Goal: Book appointment/travel/reservation

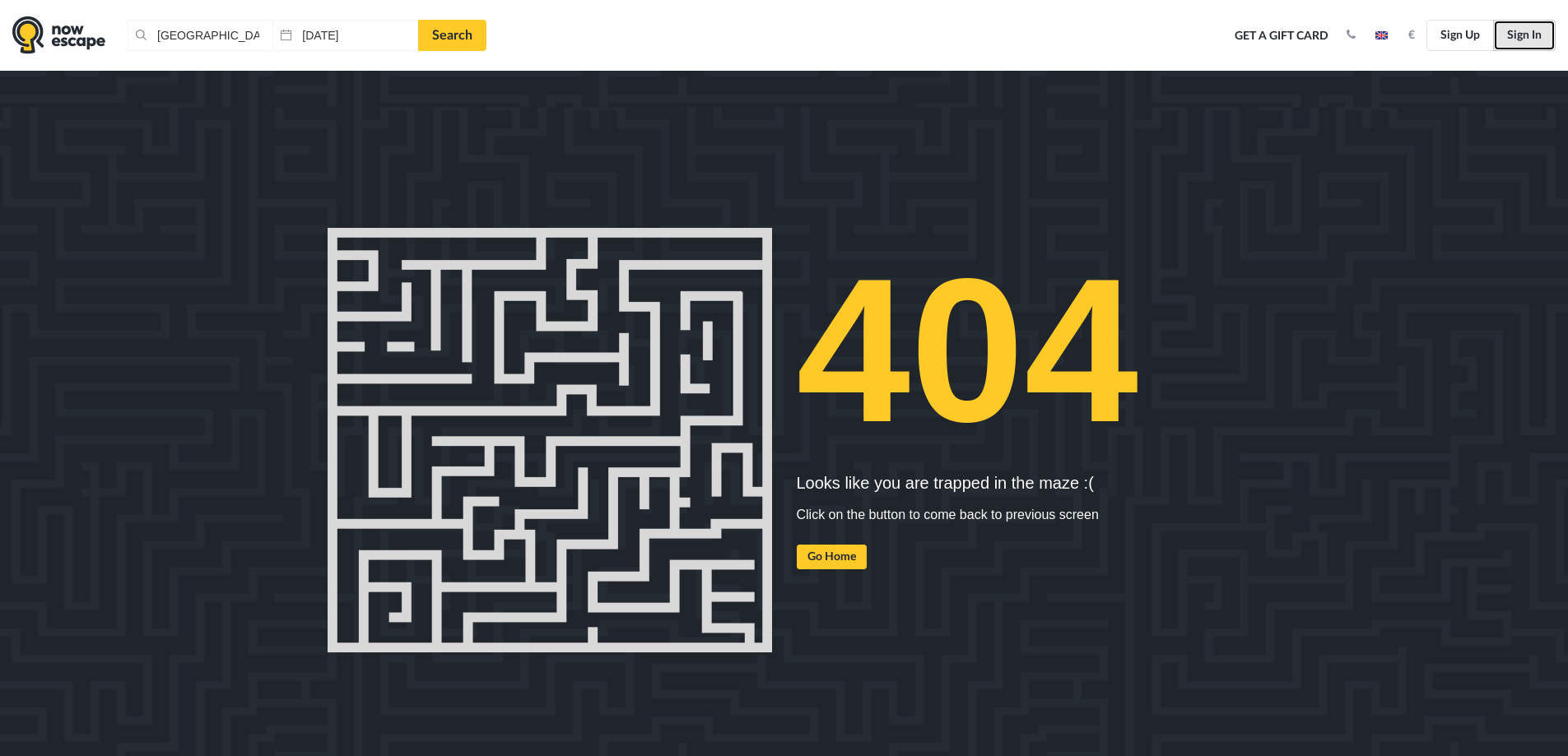
click at [1540, 39] on link "Sign In" at bounding box center [1524, 35] width 62 height 31
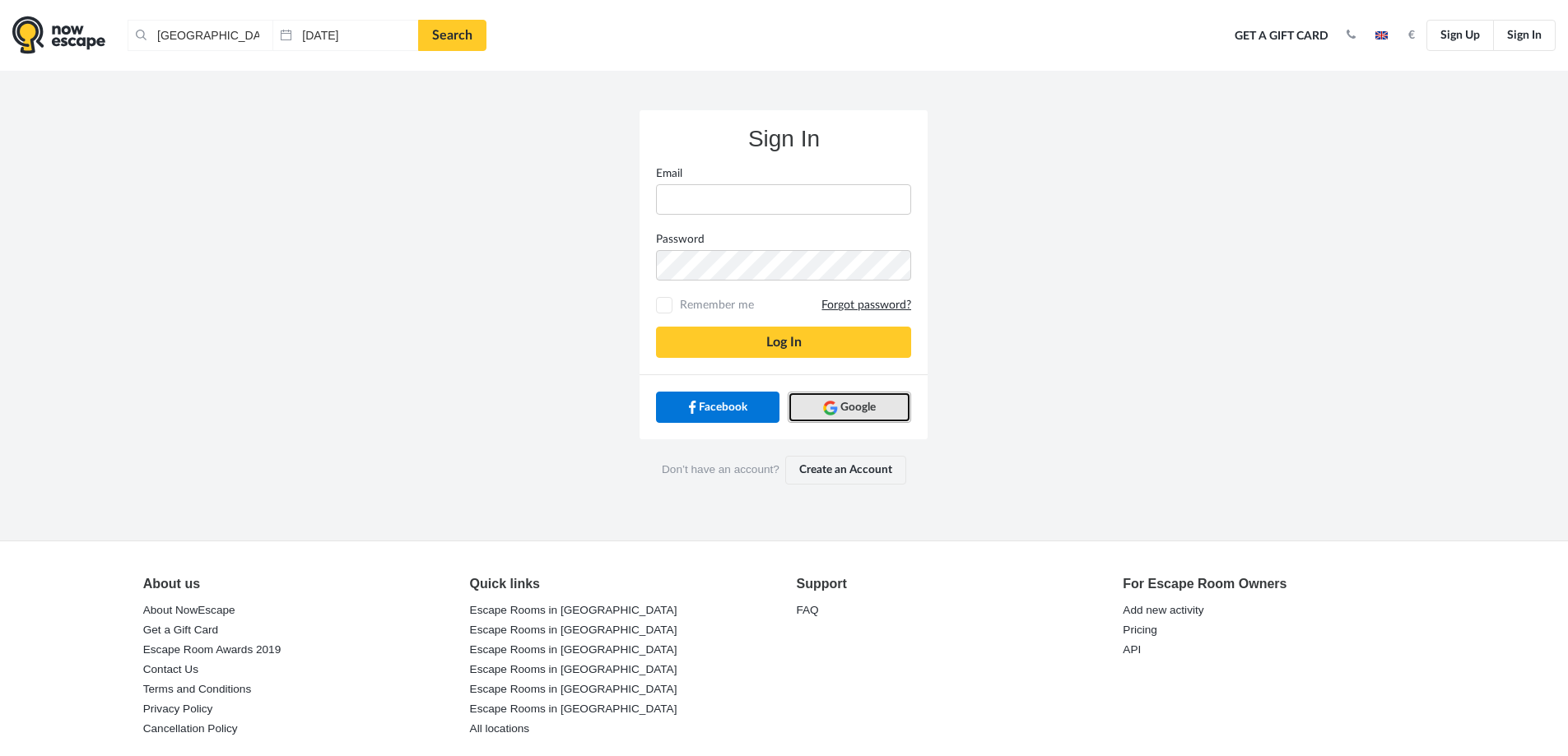
click at [847, 410] on span "Google" at bounding box center [858, 408] width 35 height 17
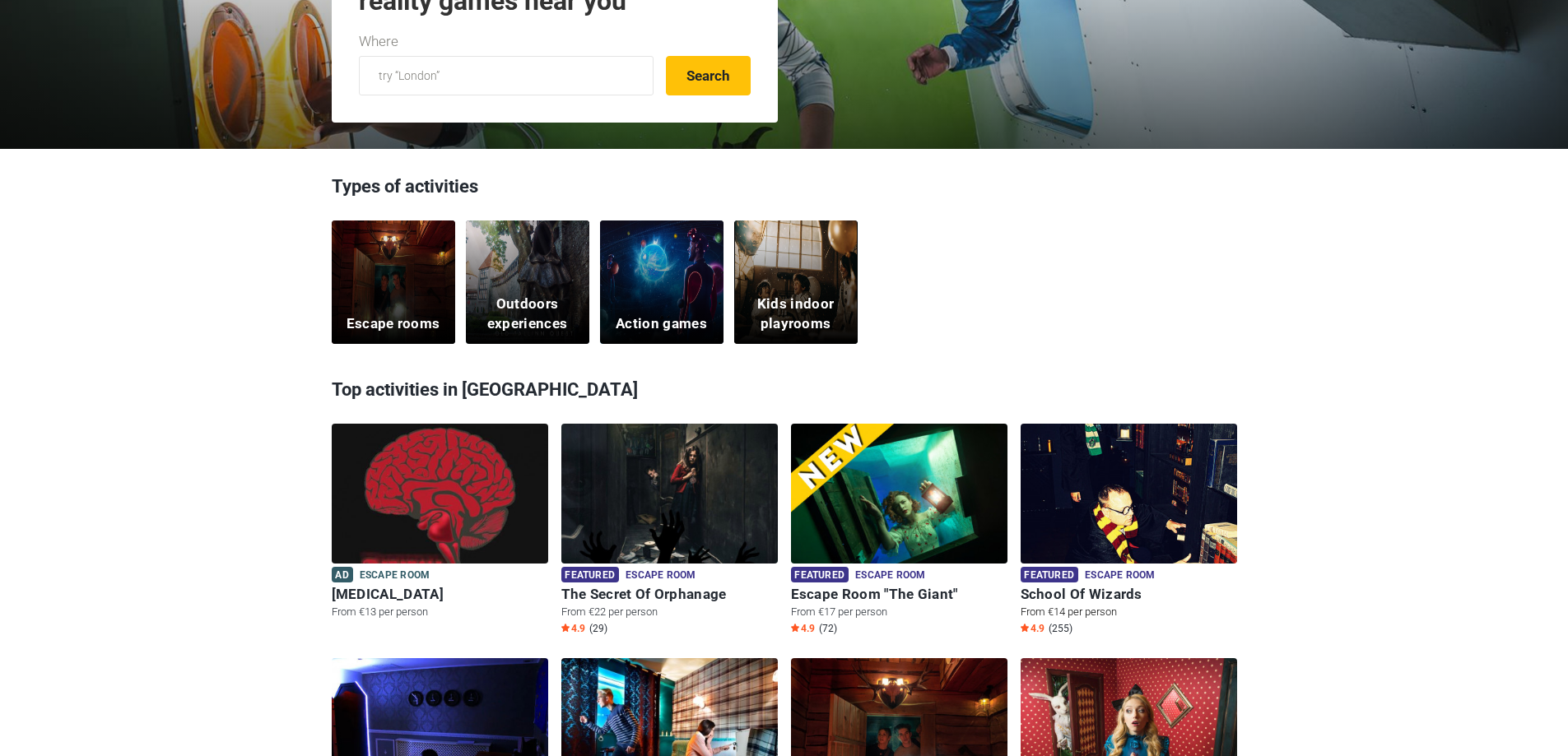
scroll to position [330, 0]
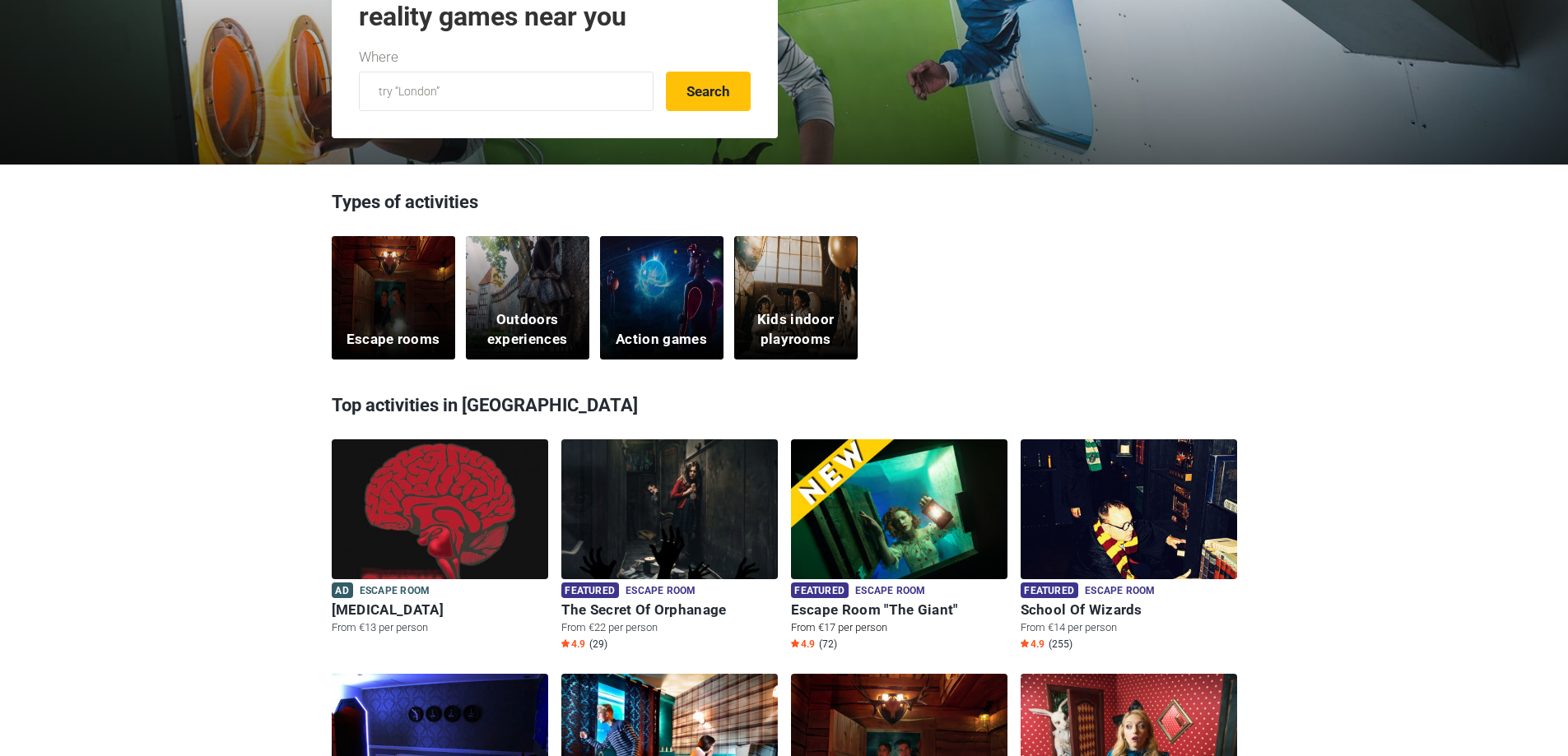
click at [885, 519] on img at bounding box center [899, 519] width 217 height 160
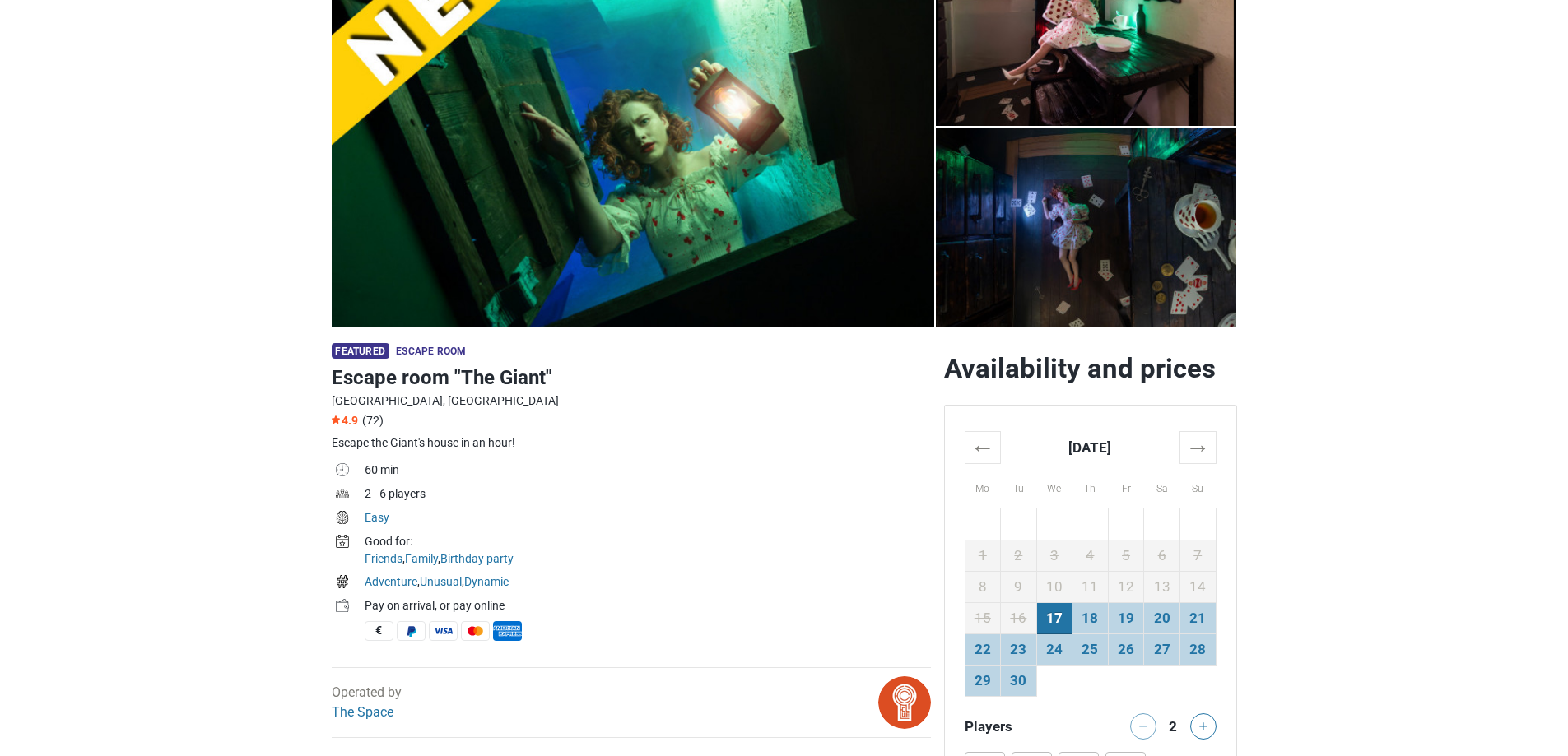
scroll to position [411, 0]
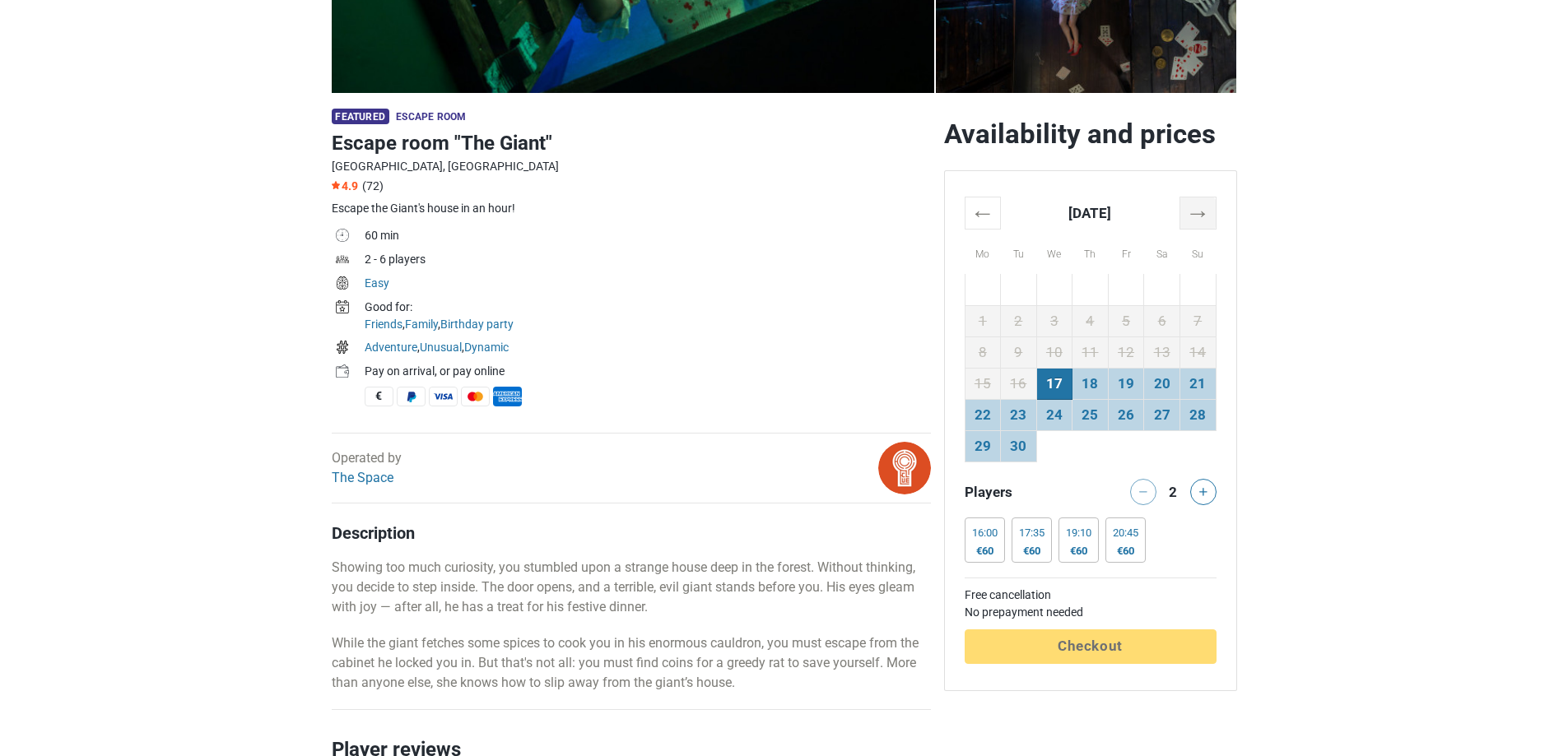
click at [1203, 205] on th "→" at bounding box center [1197, 213] width 36 height 32
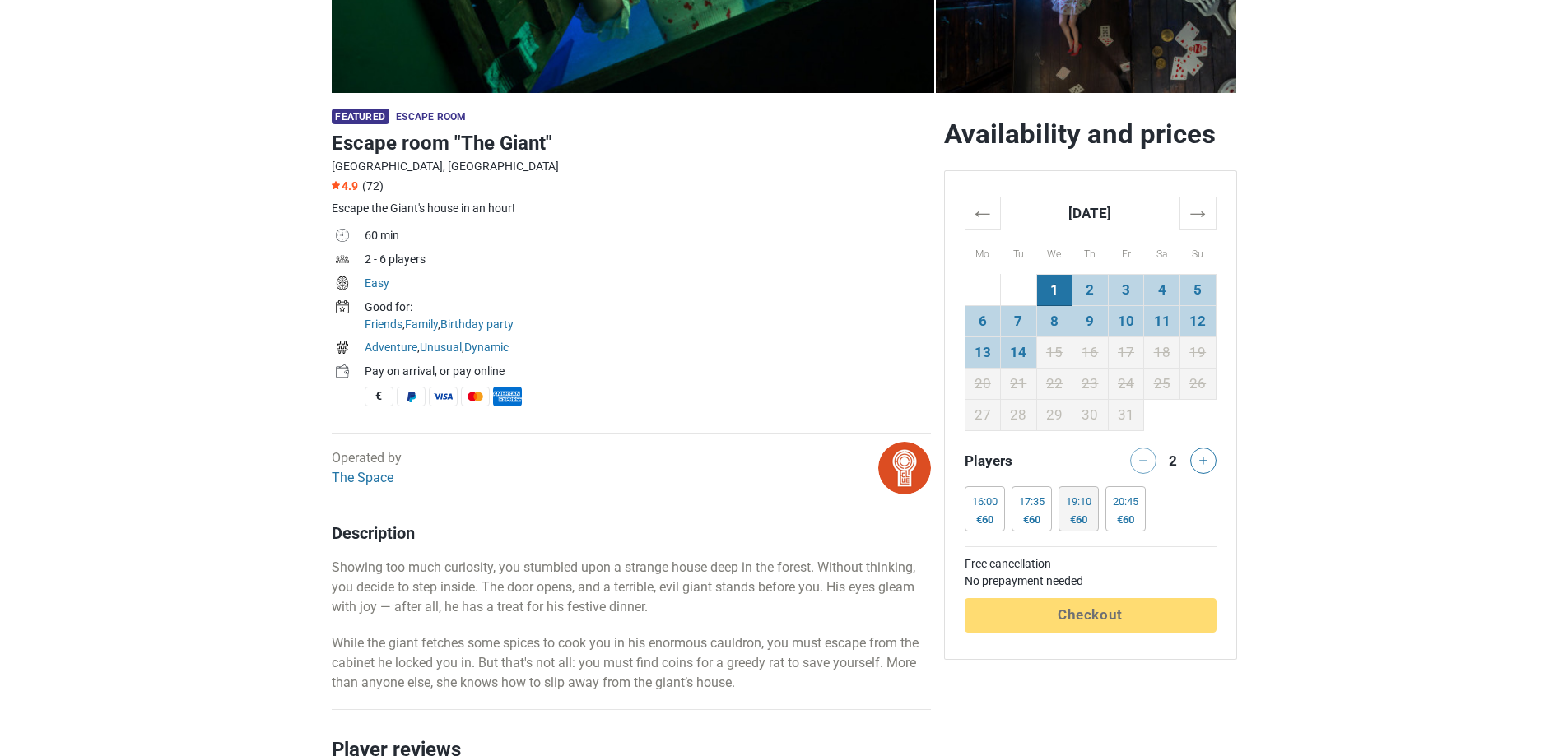
click at [1098, 509] on div "19:10 €60" at bounding box center [1079, 509] width 40 height 46
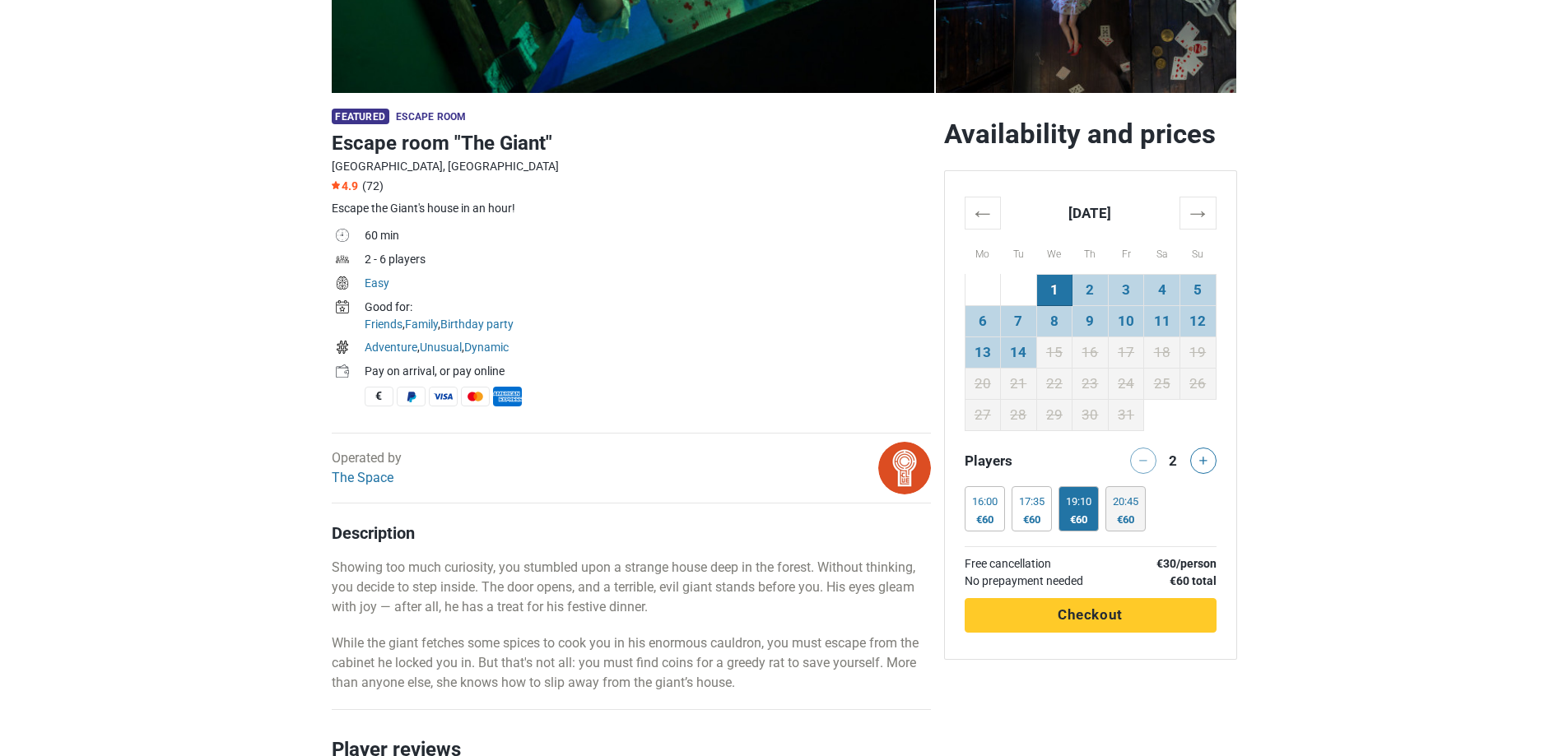
click at [1137, 520] on div "€60" at bounding box center [1125, 520] width 25 height 13
